Goal: Navigation & Orientation: Find specific page/section

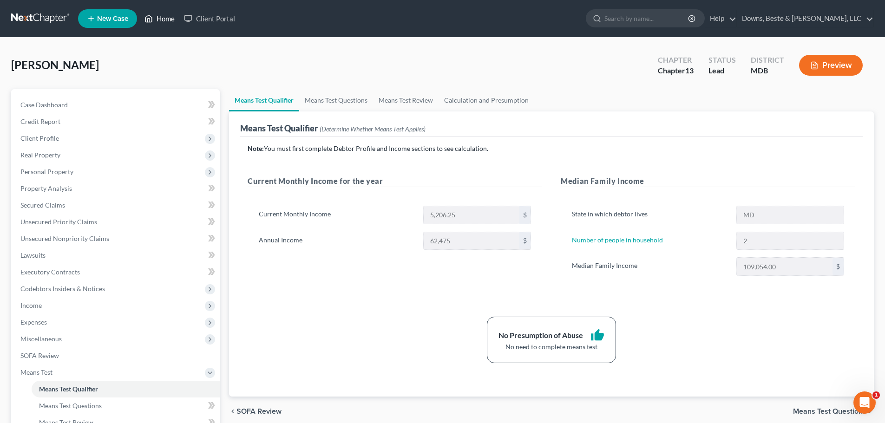
click at [162, 18] on link "Home" at bounding box center [160, 18] width 40 height 17
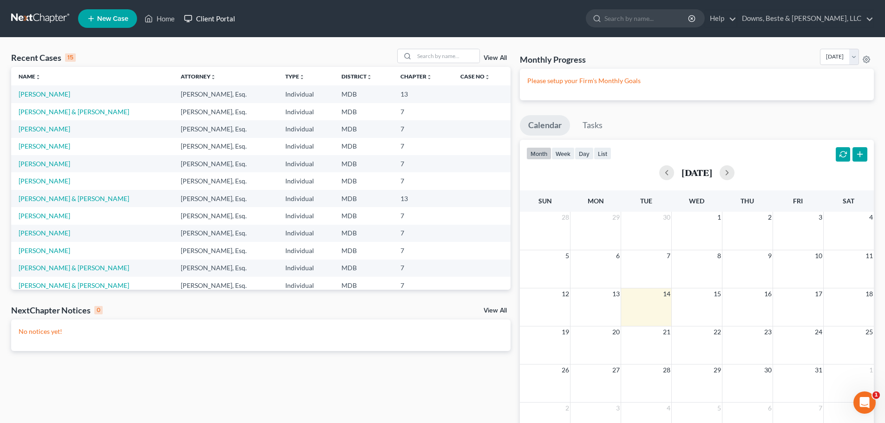
click at [205, 19] on link "Client Portal" at bounding box center [209, 18] width 60 height 17
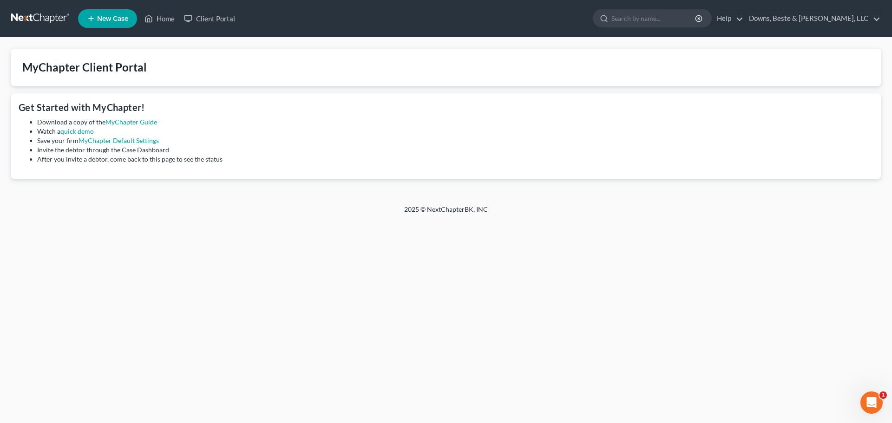
click at [104, 20] on span "New Case" at bounding box center [112, 18] width 31 height 7
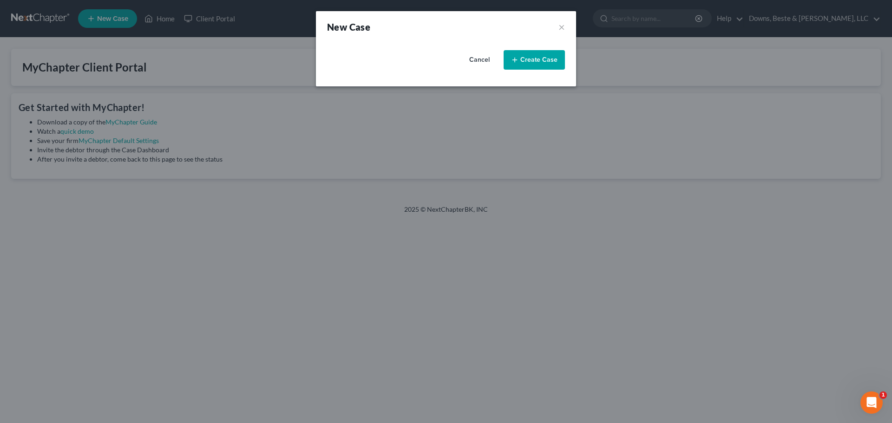
select select "38"
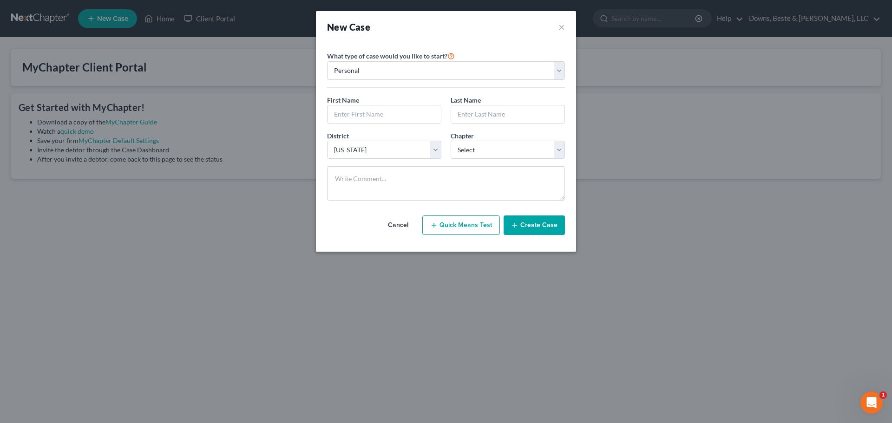
drag, startPoint x: 558, startPoint y: 27, endPoint x: 545, endPoint y: 32, distance: 14.4
click at [558, 28] on div "New Case ×" at bounding box center [446, 26] width 238 height 13
click at [560, 26] on button "×" at bounding box center [562, 26] width 7 height 13
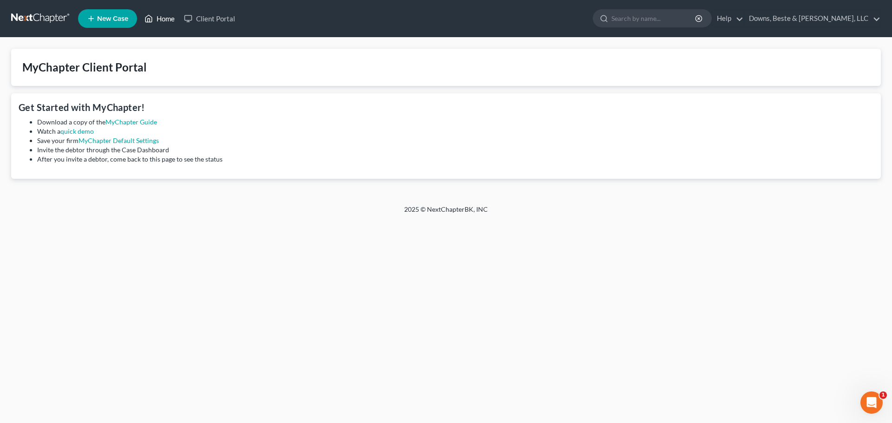
click at [150, 18] on icon at bounding box center [149, 18] width 8 height 11
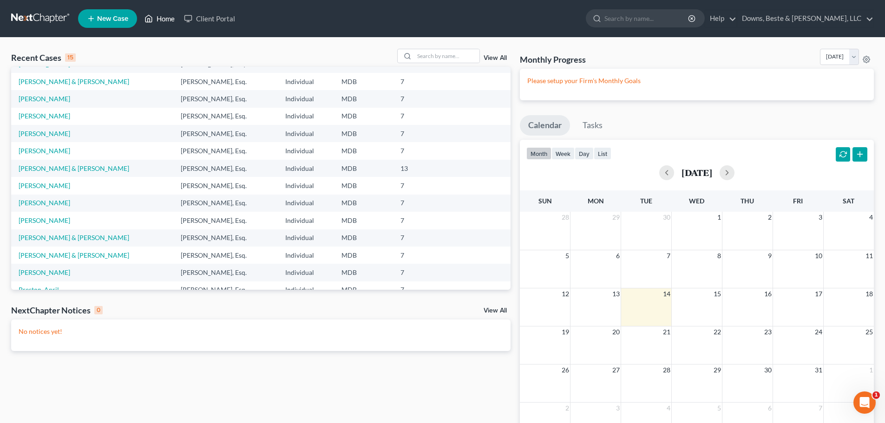
scroll to position [64, 0]
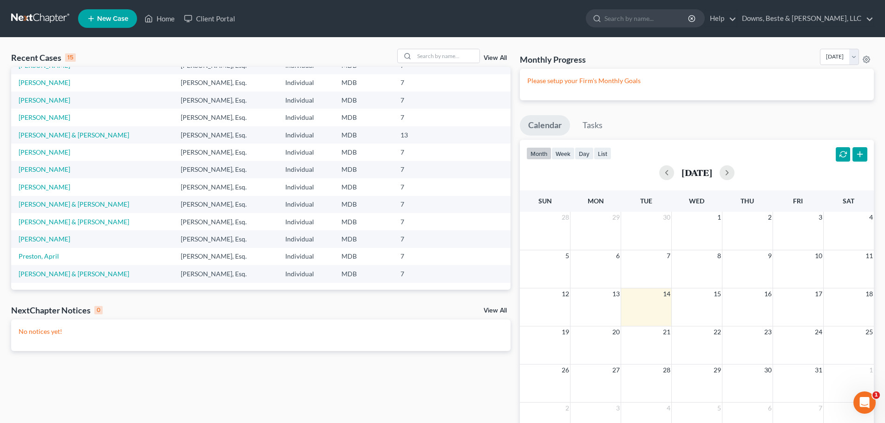
click at [504, 311] on link "View All" at bounding box center [495, 311] width 23 height 7
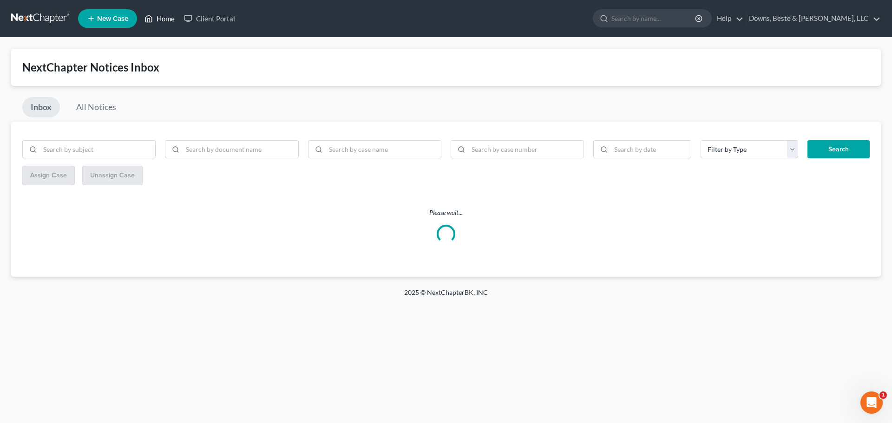
click at [165, 17] on link "Home" at bounding box center [160, 18] width 40 height 17
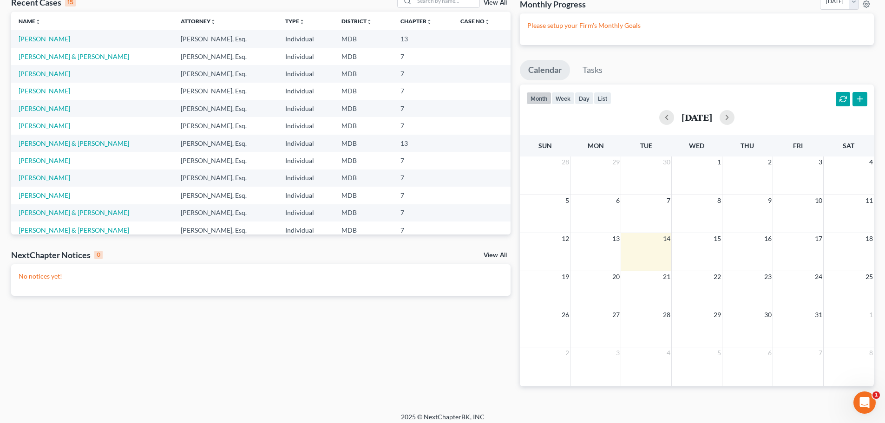
scroll to position [61, 0]
